Goal: Register for event/course

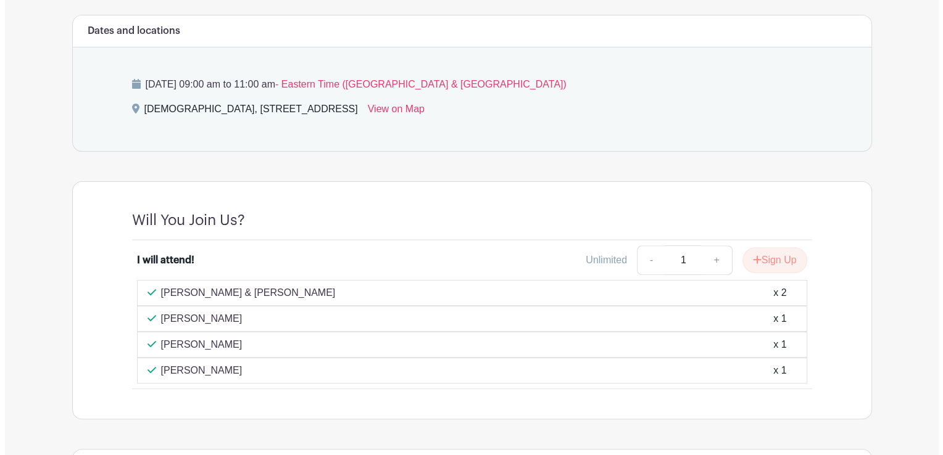
scroll to position [379, 0]
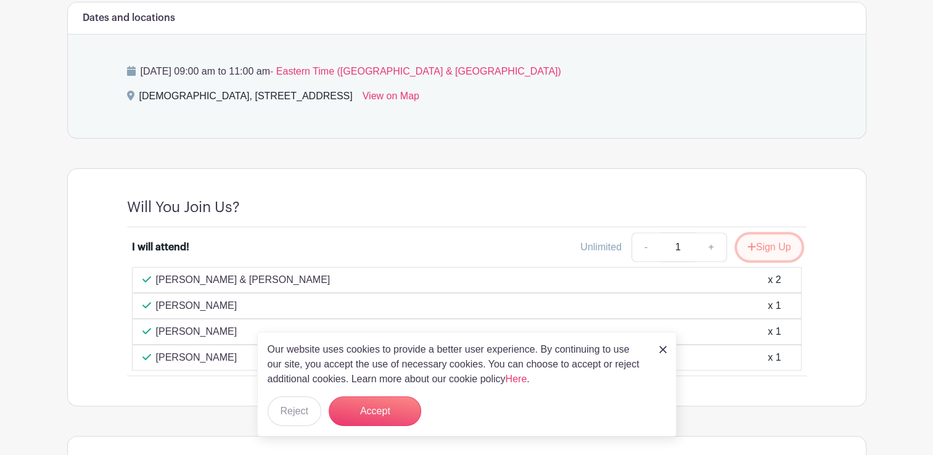
click at [773, 234] on button "Sign Up" at bounding box center [769, 247] width 65 height 26
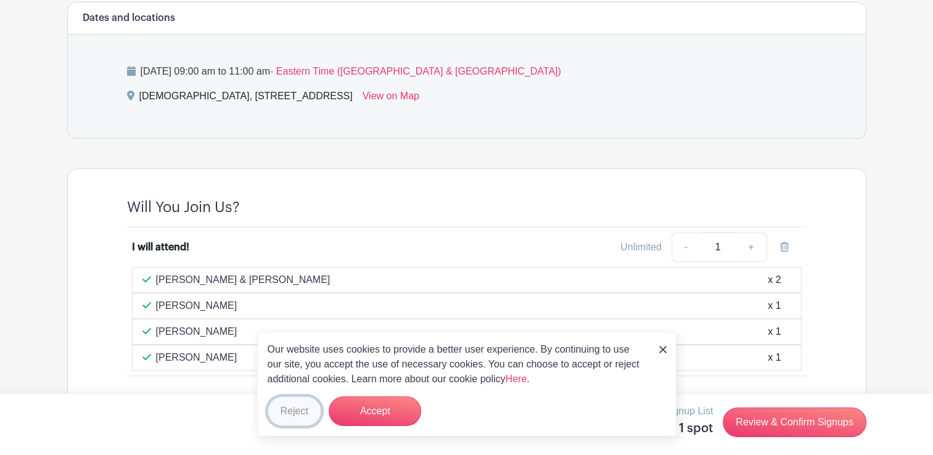
click at [304, 418] on button "Reject" at bounding box center [295, 412] width 54 height 30
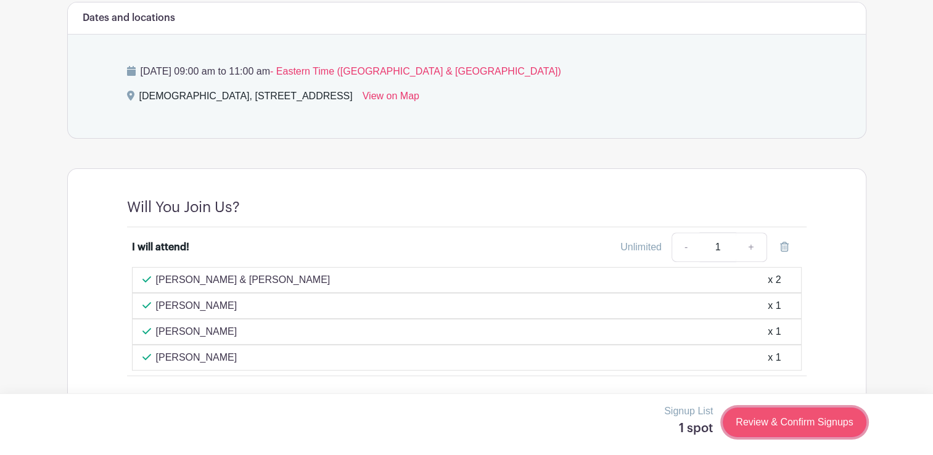
click at [808, 421] on link "Review & Confirm Signups" at bounding box center [794, 423] width 143 height 30
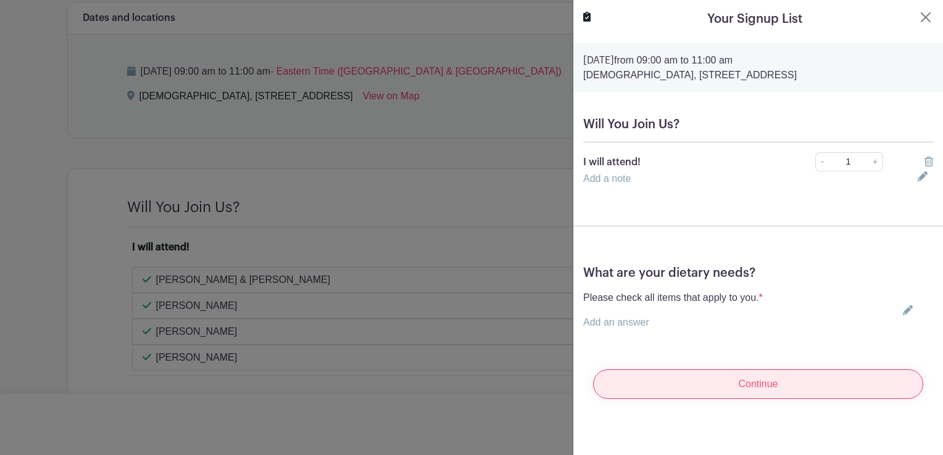
click at [688, 384] on input "Continue" at bounding box center [758, 385] width 330 height 30
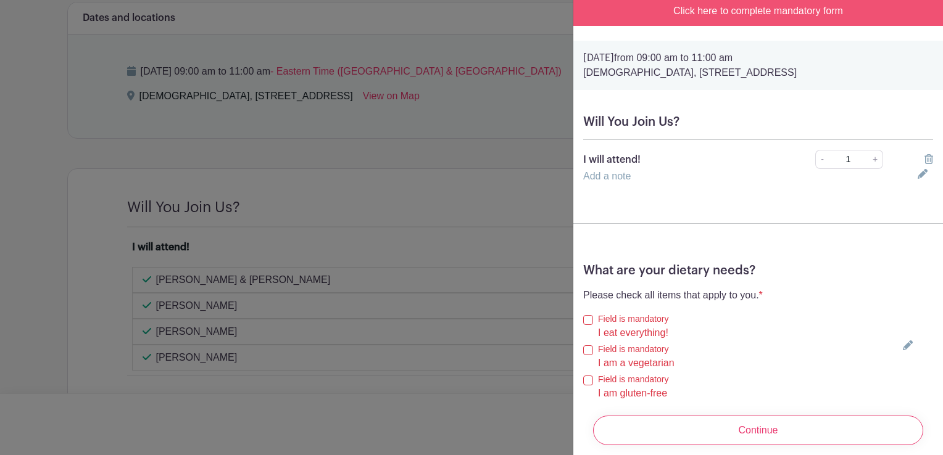
scroll to position [87, 0]
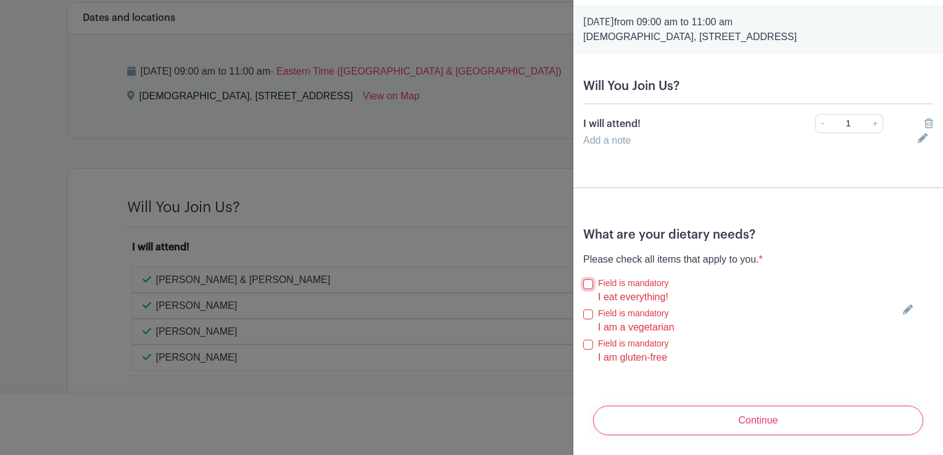
click at [587, 279] on input "I eat everything!" at bounding box center [588, 284] width 10 height 10
checkbox input "true"
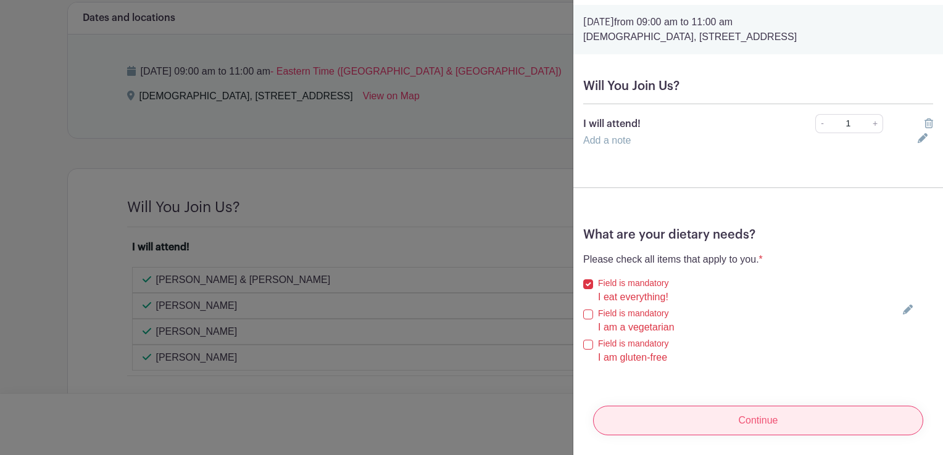
click at [687, 413] on input "Continue" at bounding box center [758, 421] width 330 height 30
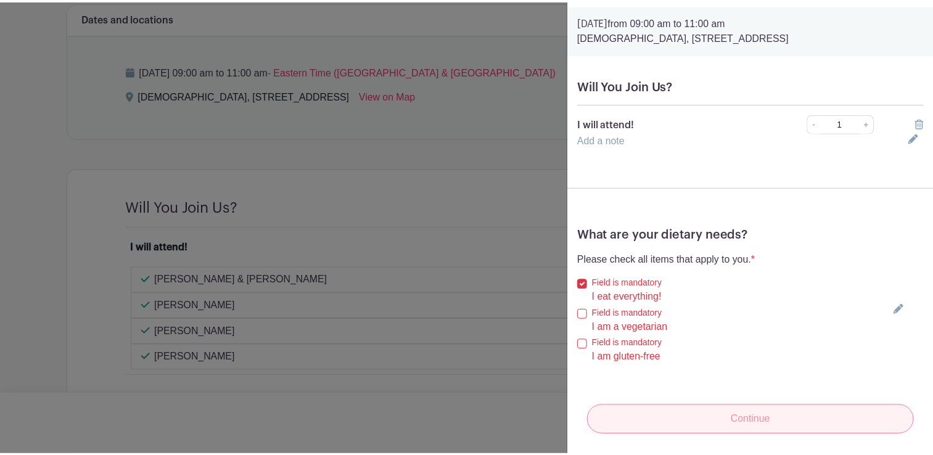
scroll to position [0, 0]
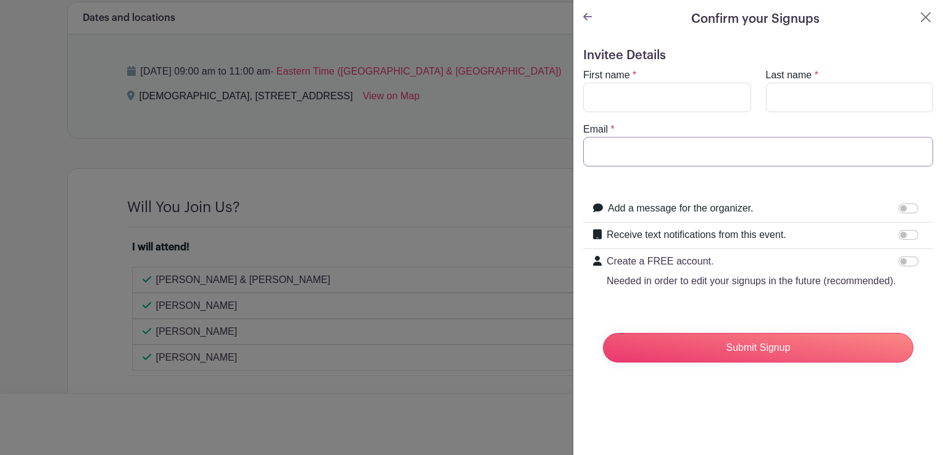
type input "[EMAIL_ADDRESS][DOMAIN_NAME]"
click at [611, 101] on input "First name" at bounding box center [667, 98] width 168 height 30
type input "[PERSON_NAME]"
type input "Motten"
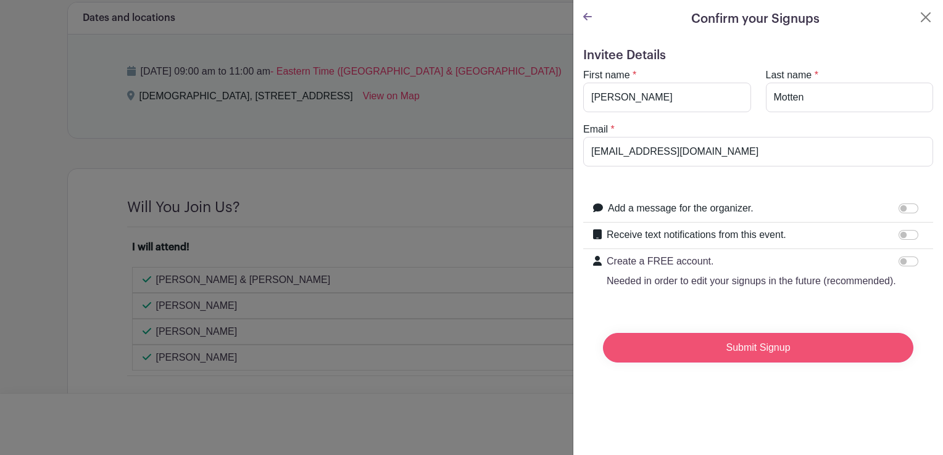
click at [722, 363] on input "Submit Signup" at bounding box center [758, 348] width 310 height 30
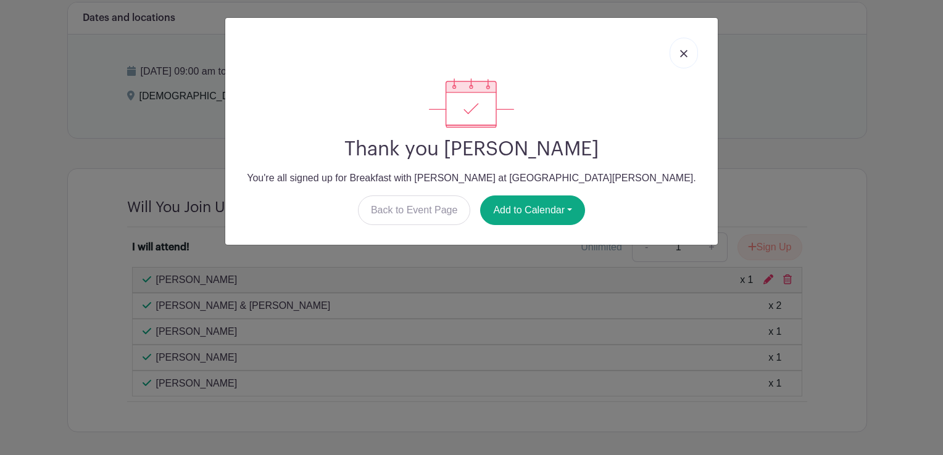
click at [681, 50] on img at bounding box center [683, 53] width 7 height 7
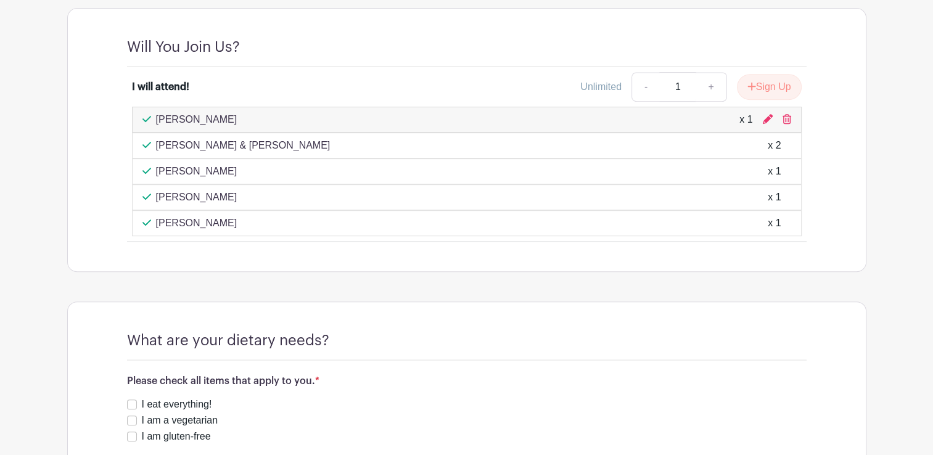
scroll to position [618, 0]
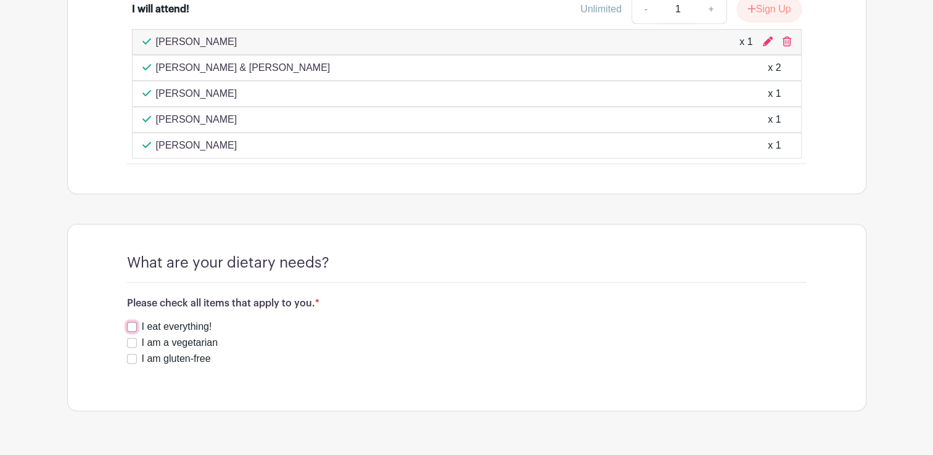
click at [133, 322] on input "I eat everything!" at bounding box center [132, 327] width 10 height 10
checkbox input "true"
drag, startPoint x: 932, startPoint y: 262, endPoint x: 932, endPoint y: 288, distance: 26.5
click at [182, 381] on button "Save Responses" at bounding box center [179, 394] width 104 height 26
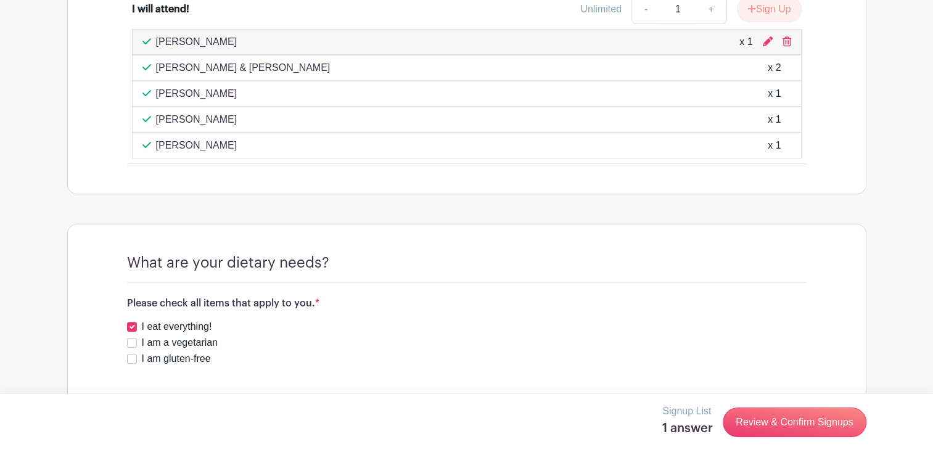
scroll to position [302, 0]
